Goal: Task Accomplishment & Management: Use online tool/utility

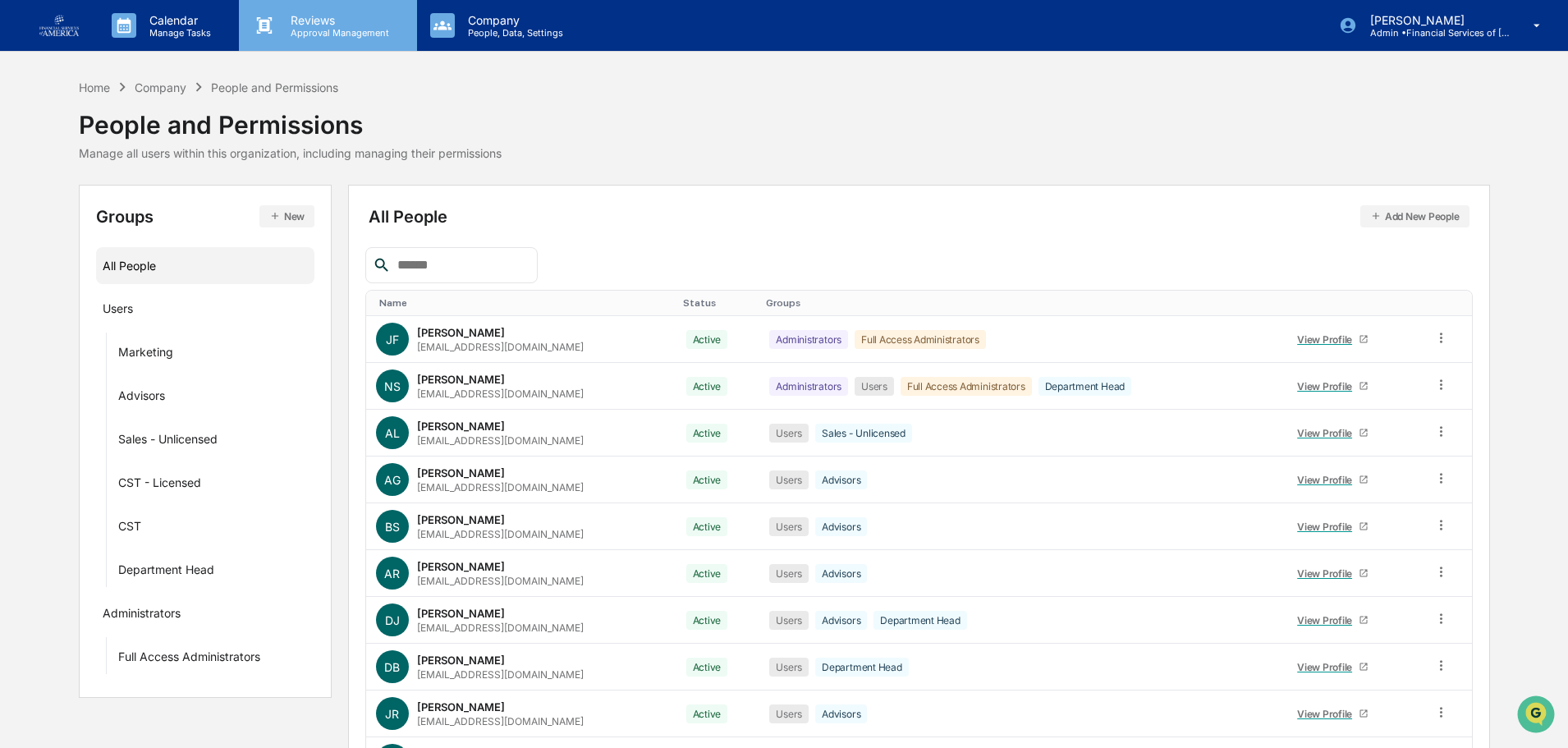
click at [316, 18] on p "Reviews" at bounding box center [336, 20] width 120 height 14
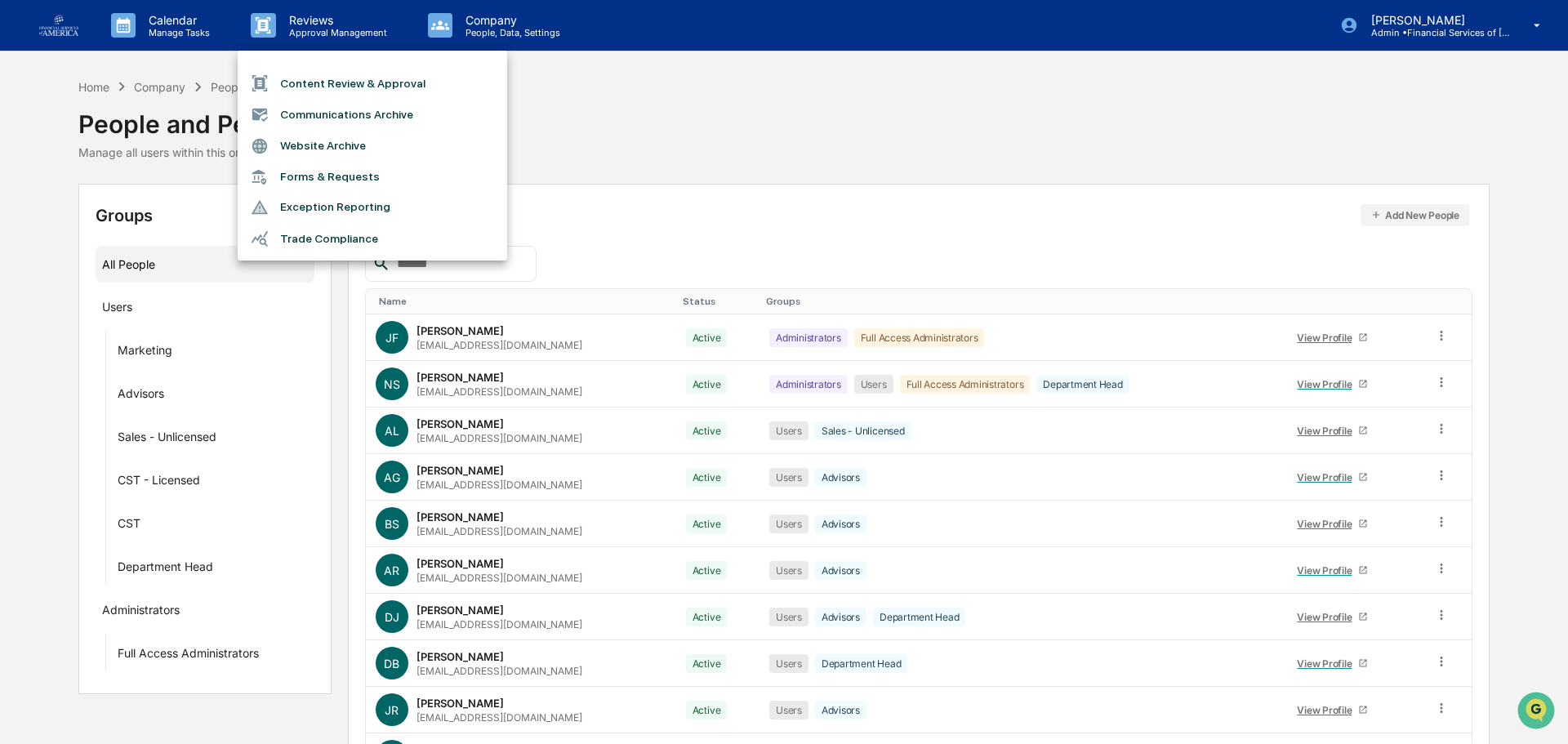
click at [352, 74] on li "Content Review & Approval" at bounding box center [371, 82] width 269 height 31
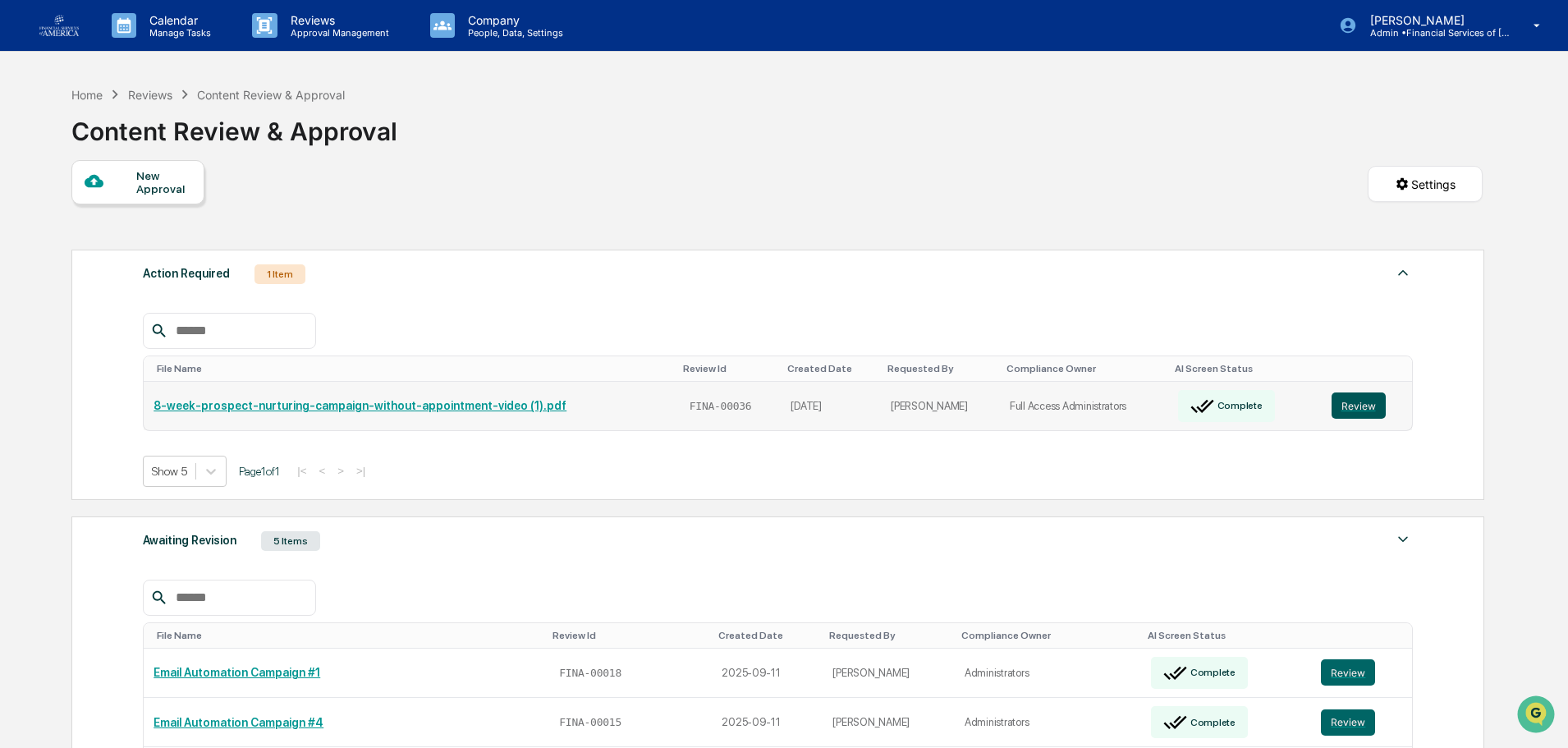
click at [1333, 409] on button "Review" at bounding box center [1358, 405] width 54 height 26
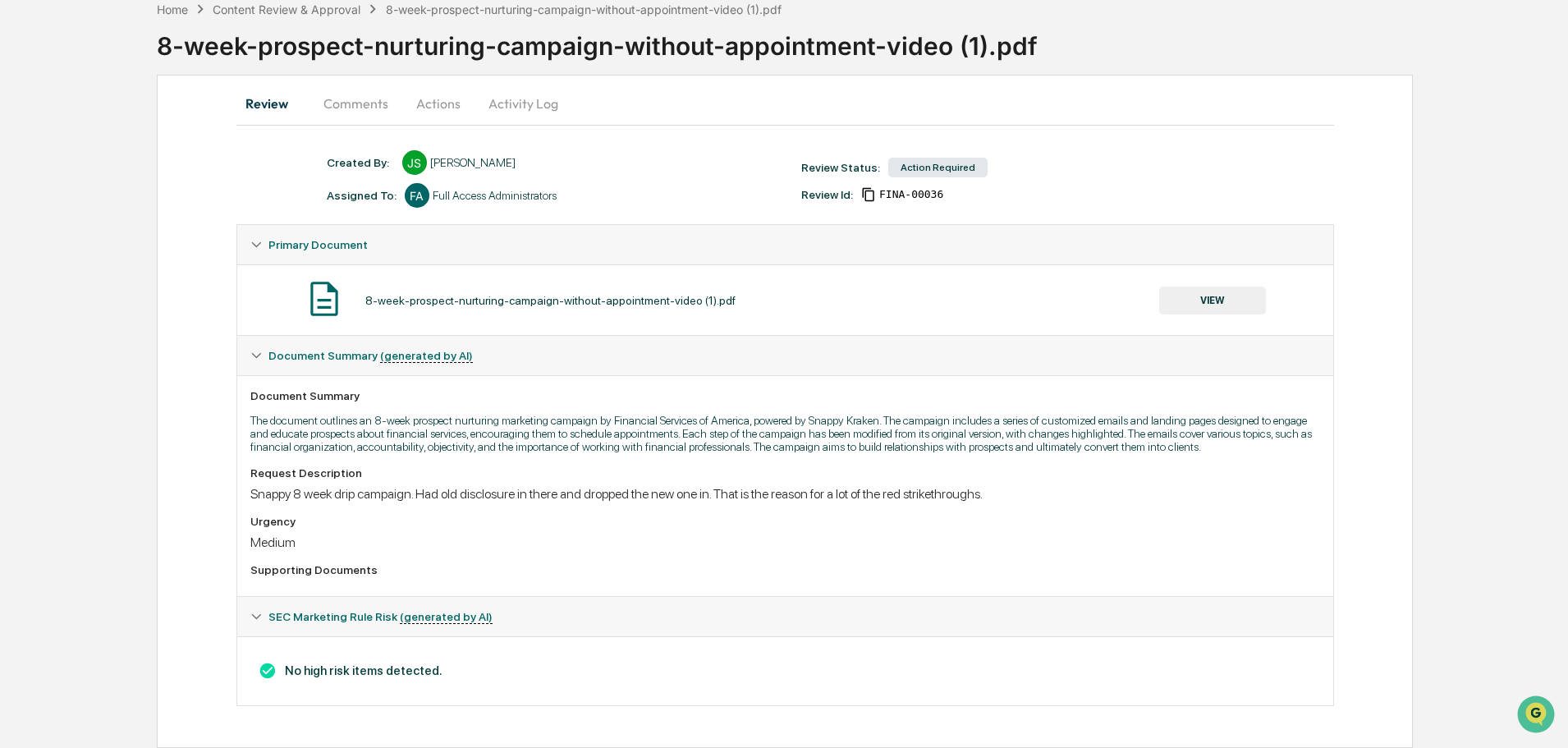
click at [1195, 292] on button "VIEW" at bounding box center [1212, 301] width 106 height 28
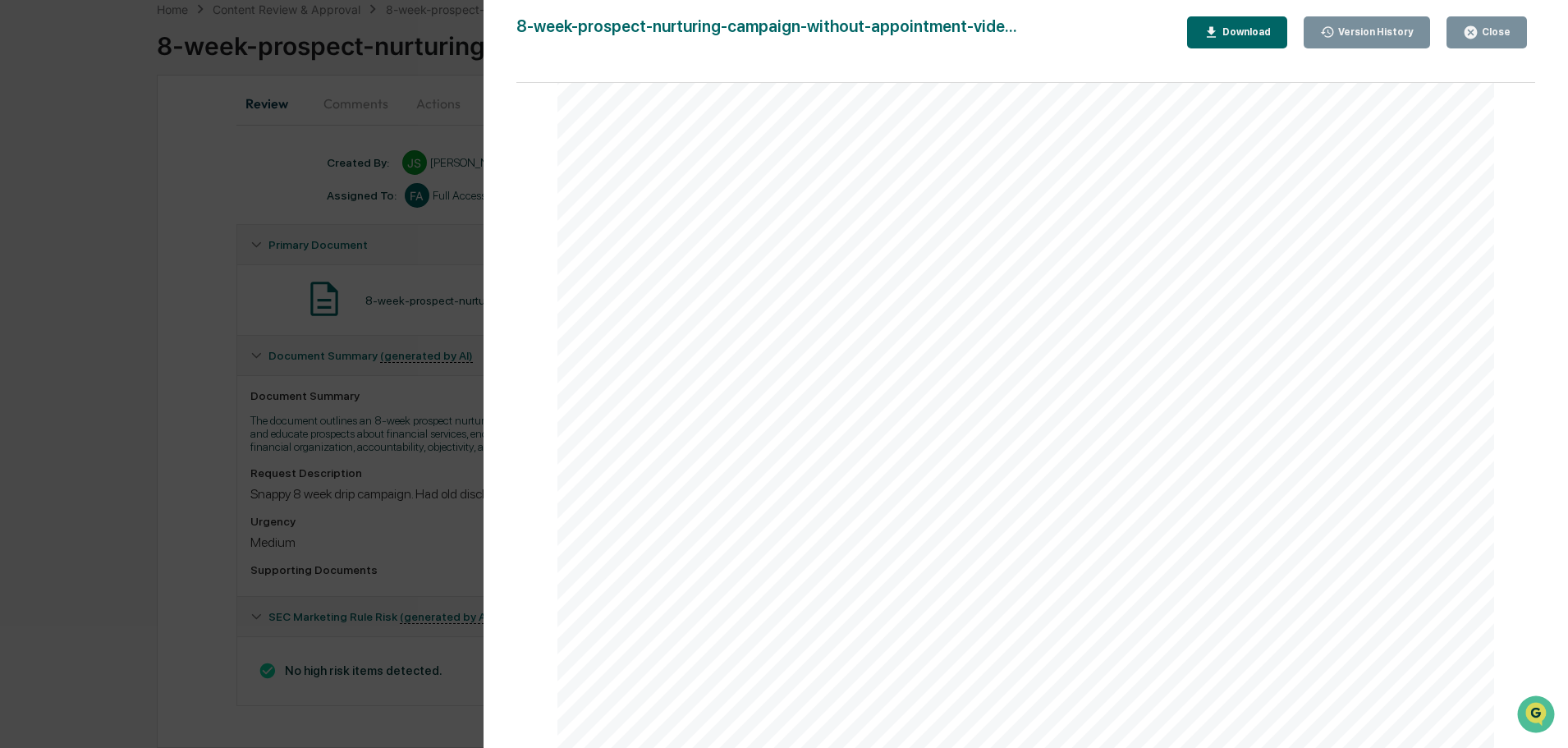
scroll to position [61364, 0]
drag, startPoint x: 1531, startPoint y: 334, endPoint x: 27, endPoint y: 30, distance: 1534.4
click at [1472, 28] on icon "button" at bounding box center [1470, 32] width 12 height 12
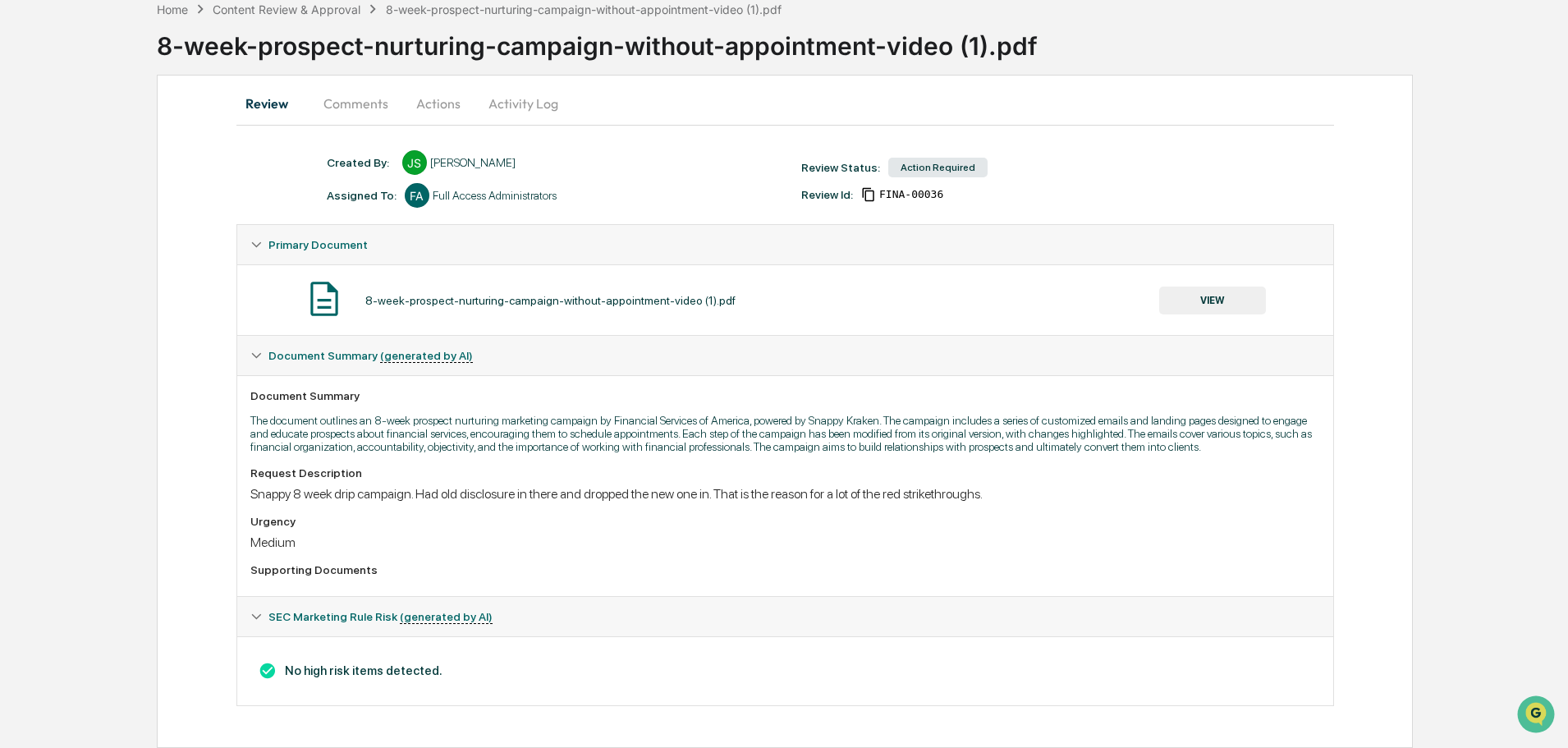
click at [1475, 24] on div "8-week-prospect-nurturing-campaign-without-appointment-video (1).pdf" at bounding box center [861, 39] width 1411 height 42
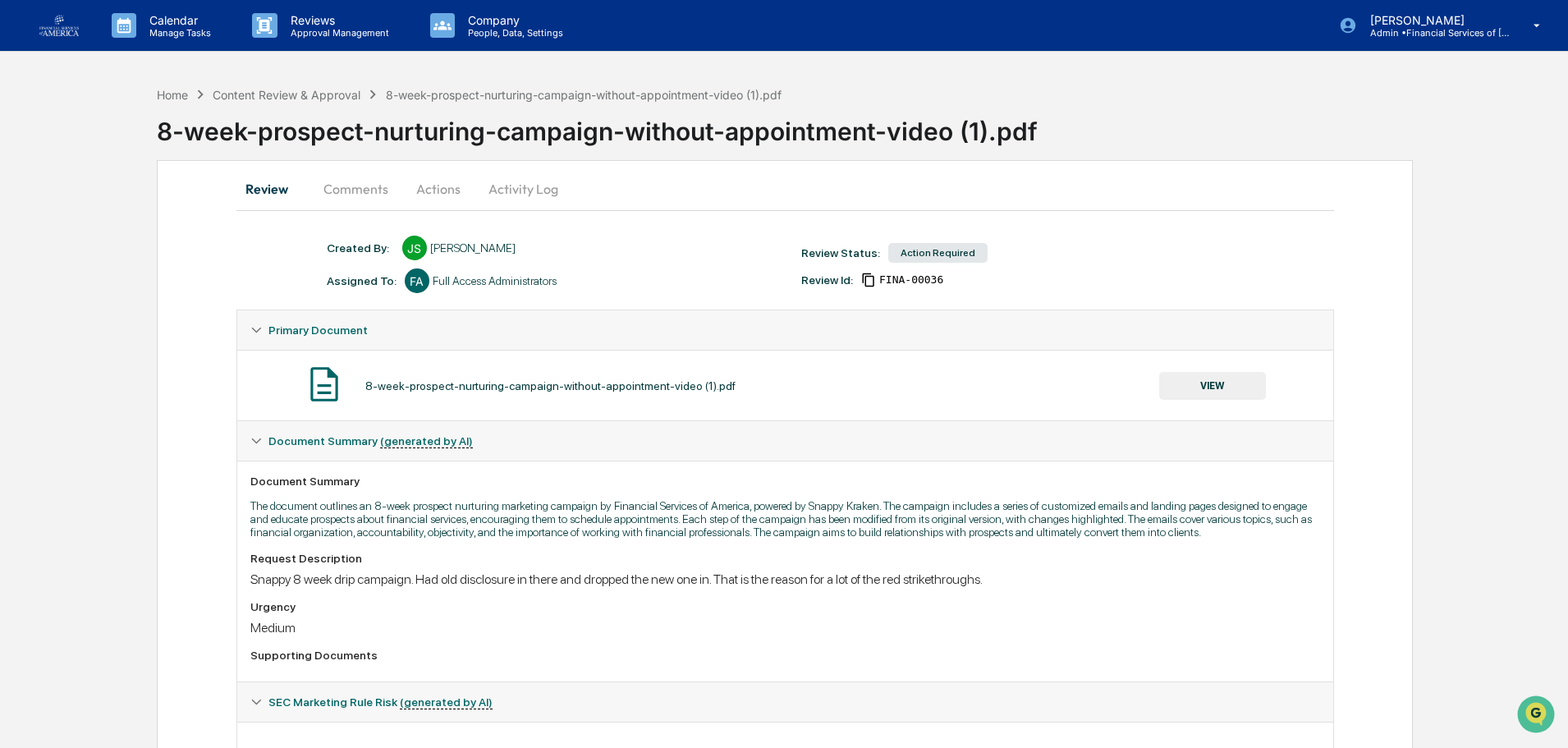
click at [434, 201] on button "Actions" at bounding box center [438, 188] width 74 height 40
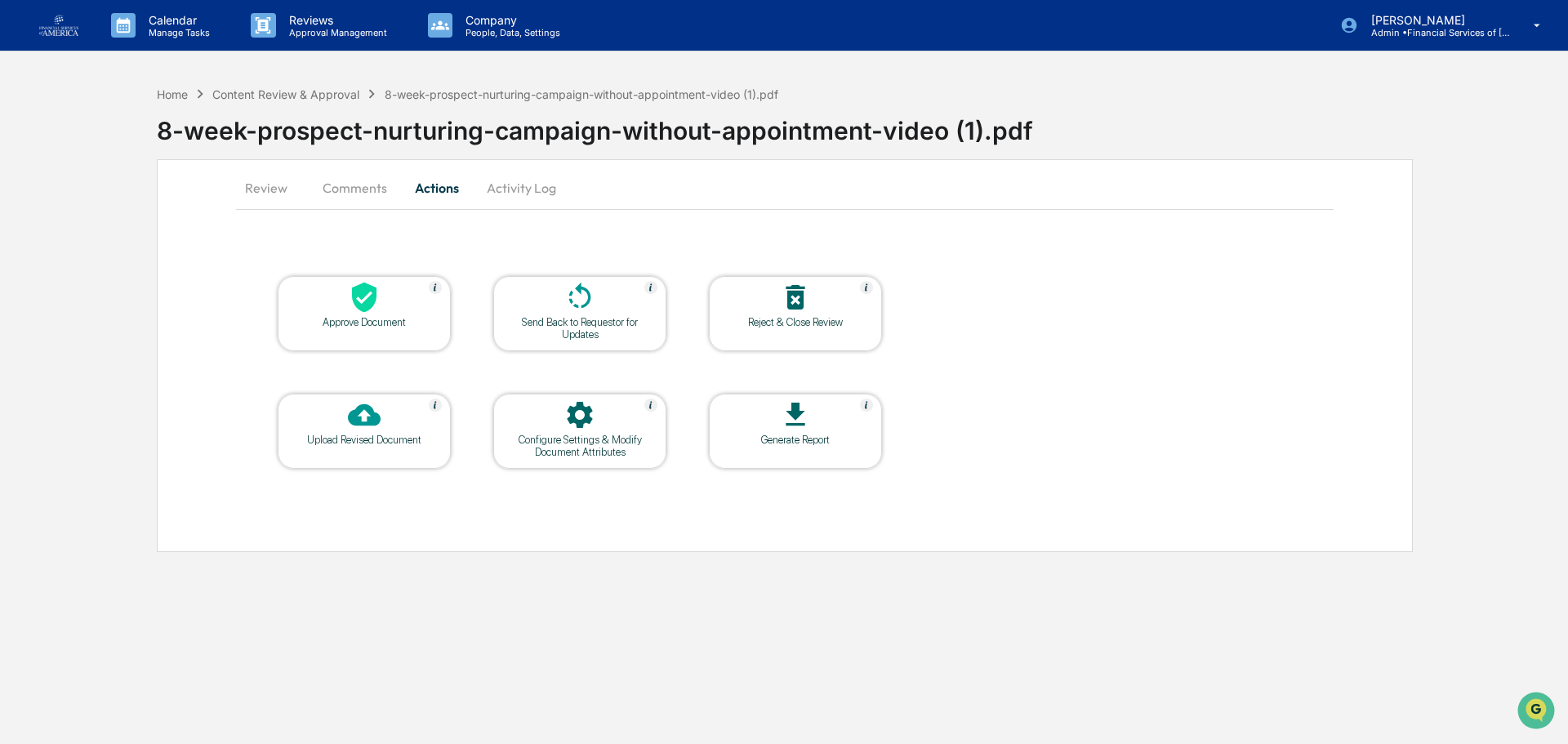
click at [394, 326] on div "Approve Document" at bounding box center [364, 321] width 147 height 12
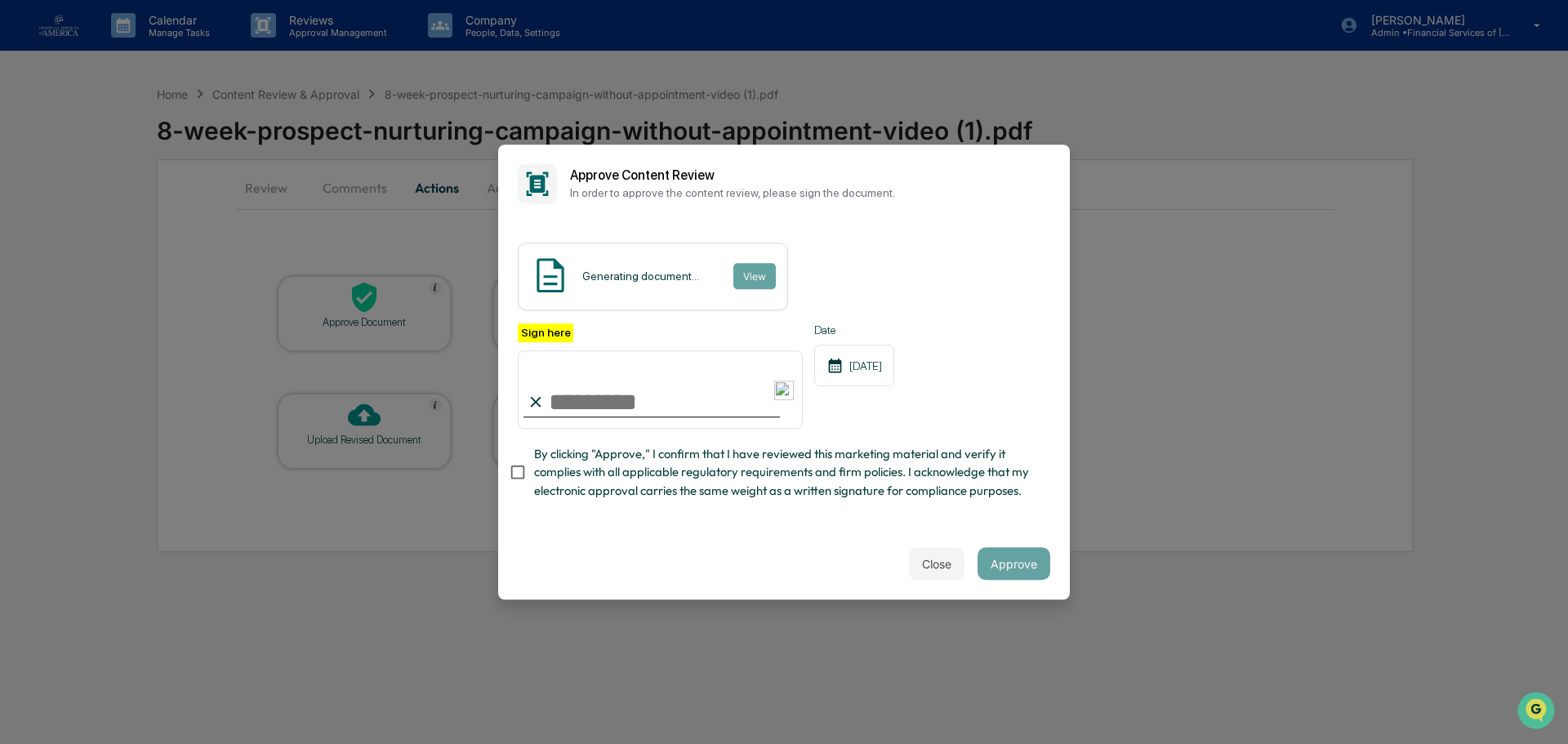
click at [619, 474] on span "By clicking "Approve," I confirm that I have reviewed this marketing material a…" at bounding box center [785, 472] width 503 height 54
click at [624, 394] on input "Sign here" at bounding box center [660, 390] width 285 height 79
type input "**********"
click at [1020, 567] on button "Approve" at bounding box center [1014, 563] width 73 height 33
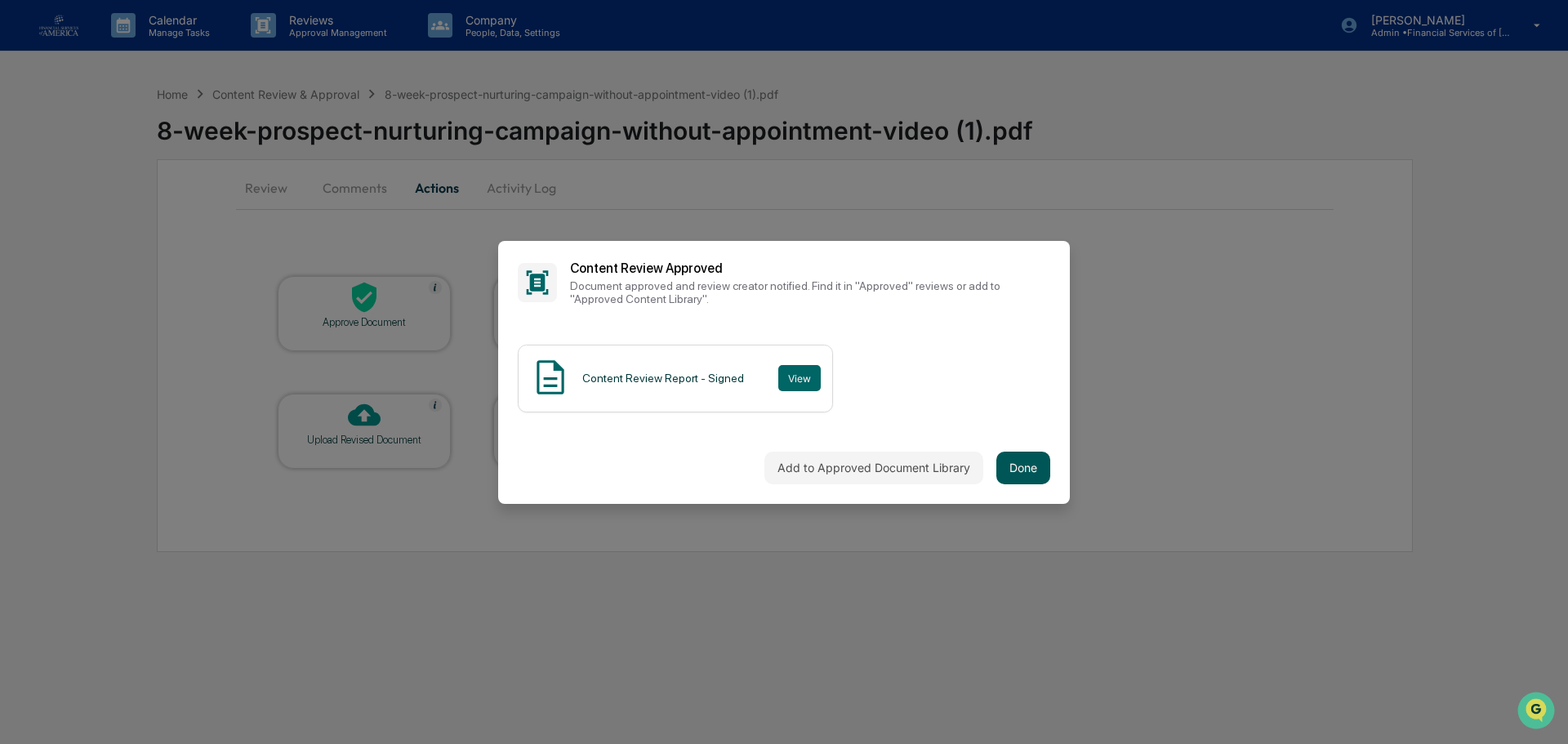
click at [1035, 464] on button "Done" at bounding box center [1023, 468] width 53 height 33
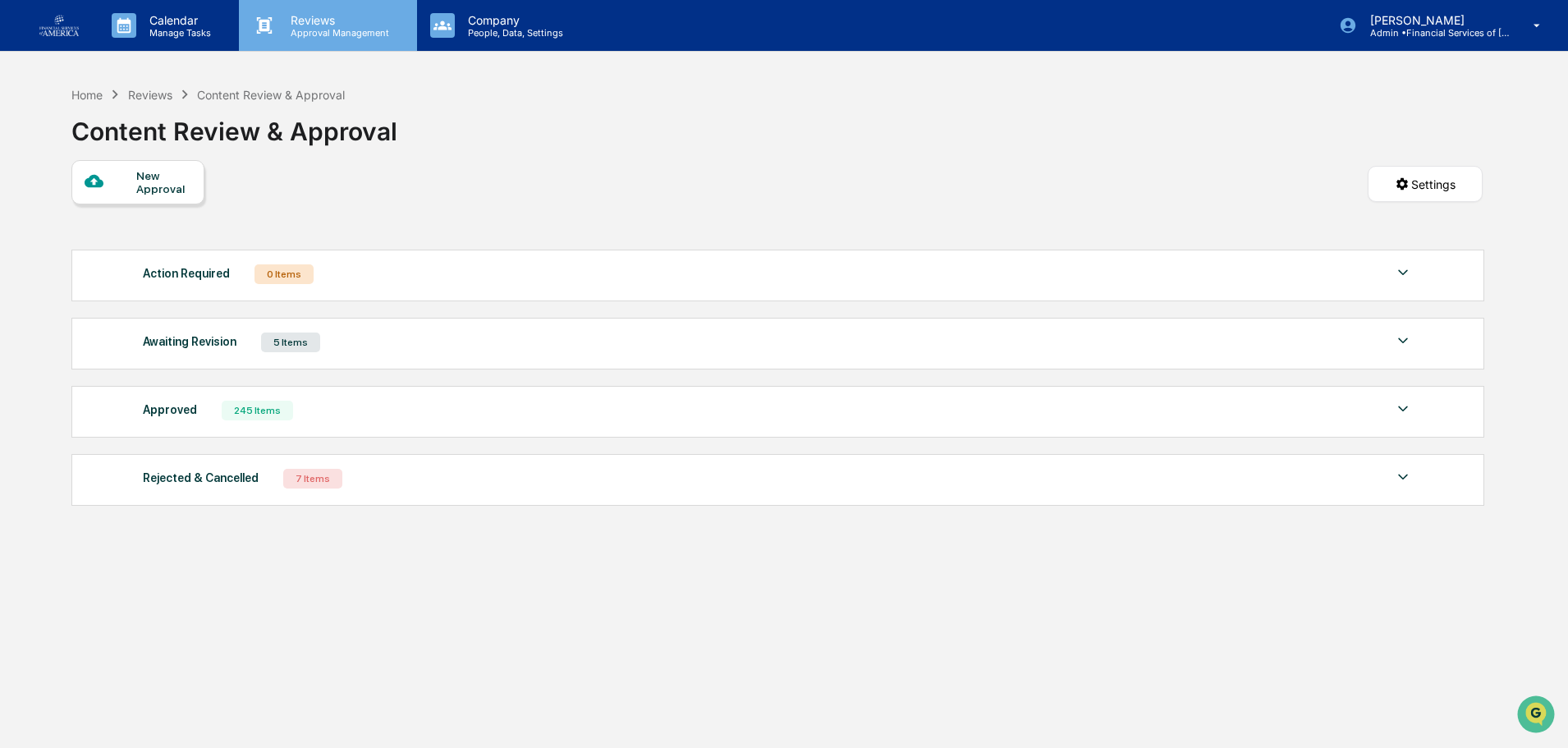
click at [312, 15] on p "Reviews" at bounding box center [336, 20] width 120 height 14
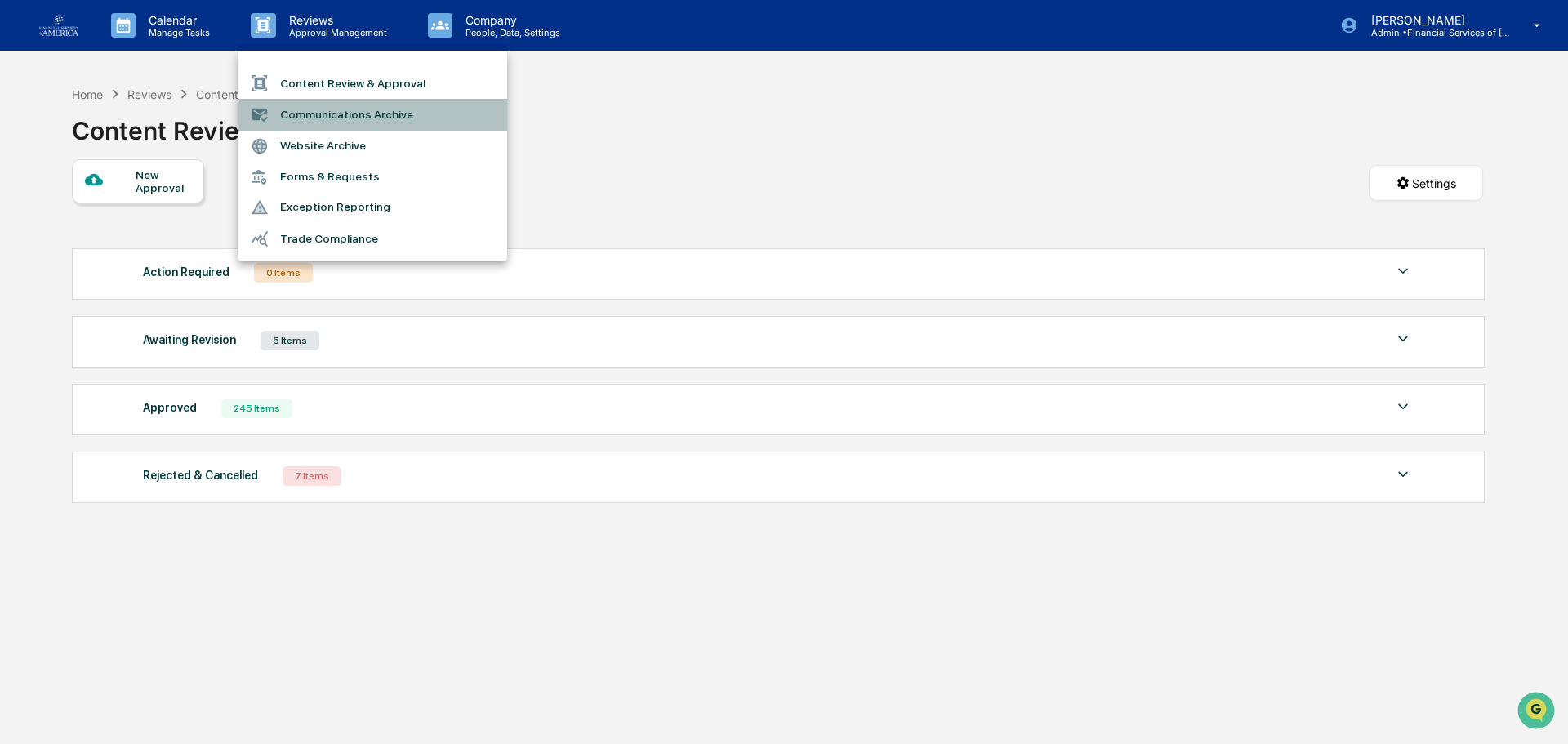
click at [335, 108] on li "Communications Archive" at bounding box center [371, 113] width 269 height 31
